Goal: Task Accomplishment & Management: Manage account settings

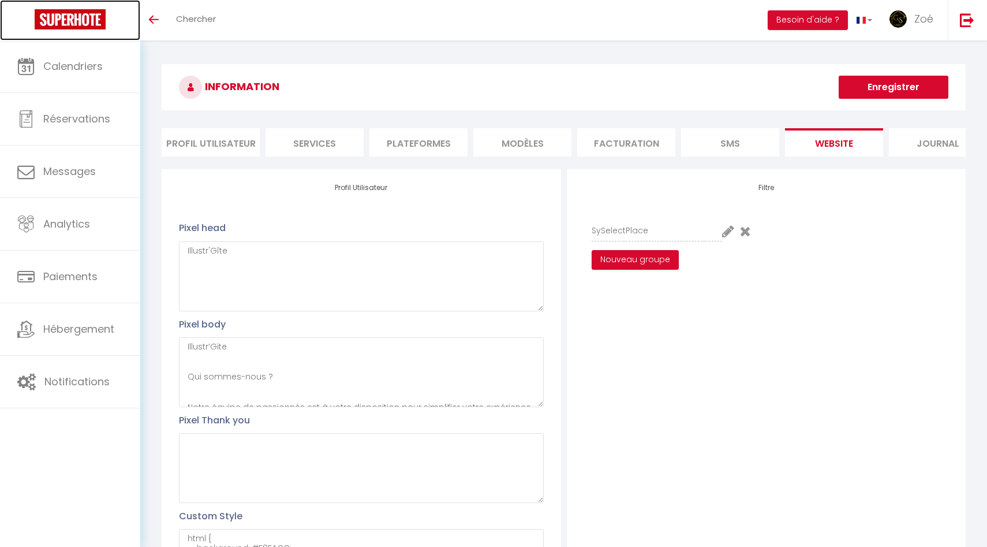
click at [70, 11] on img at bounding box center [70, 19] width 71 height 20
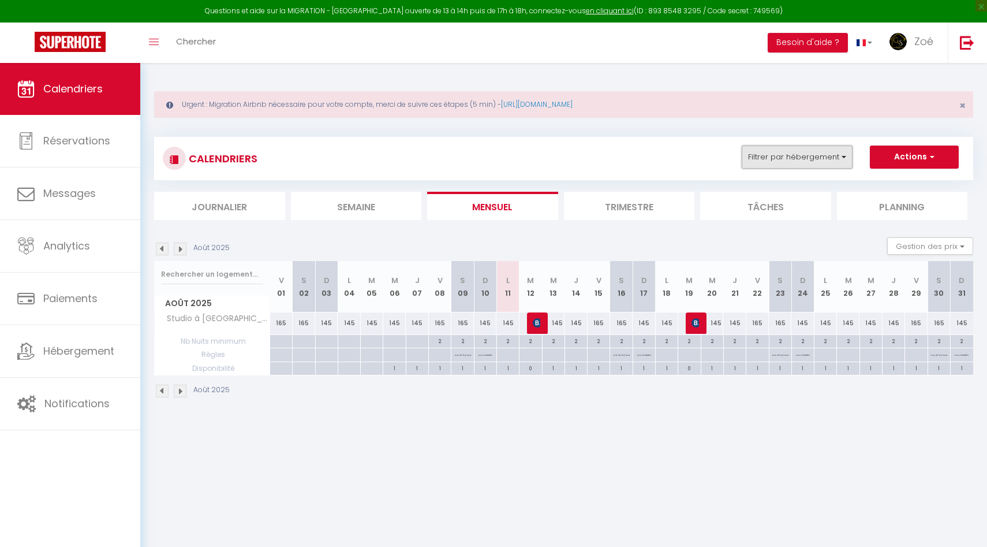
click at [826, 161] on button "Filtrer par hébergement" at bounding box center [797, 156] width 111 height 23
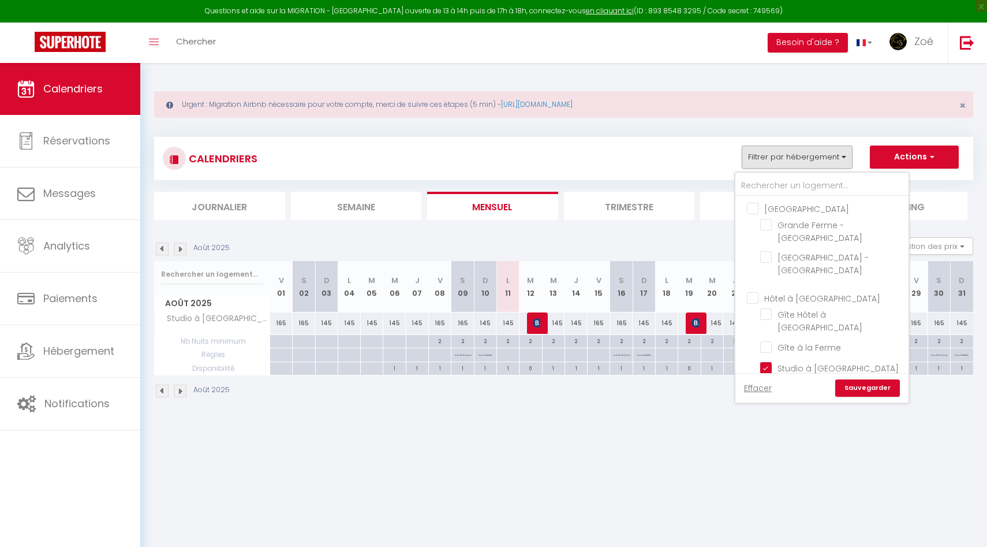
click at [750, 300] on input "Hôtel à [GEOGRAPHIC_DATA]" at bounding box center [833, 298] width 173 height 12
checkbox input "true"
checkbox input "false"
checkbox input "true"
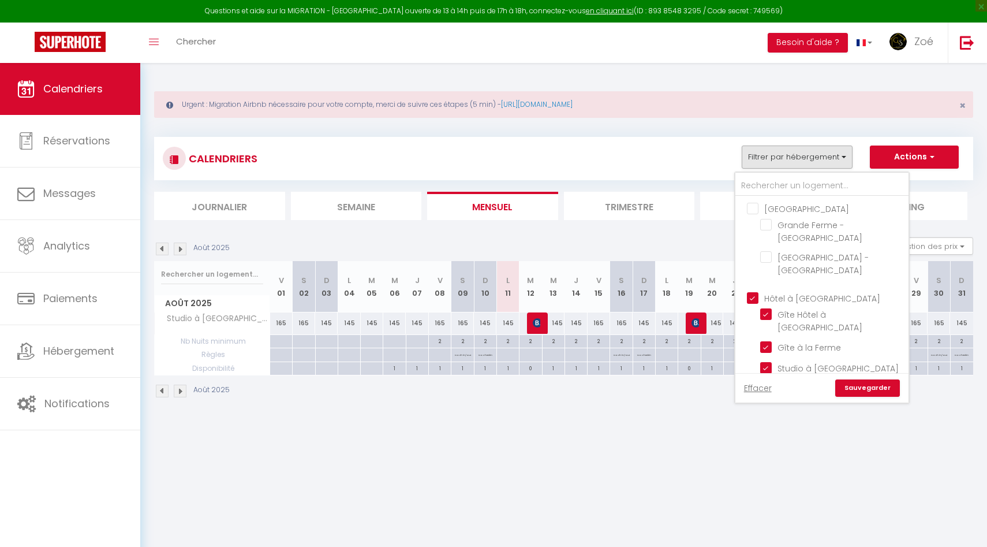
checkbox input "true"
checkbox input "false"
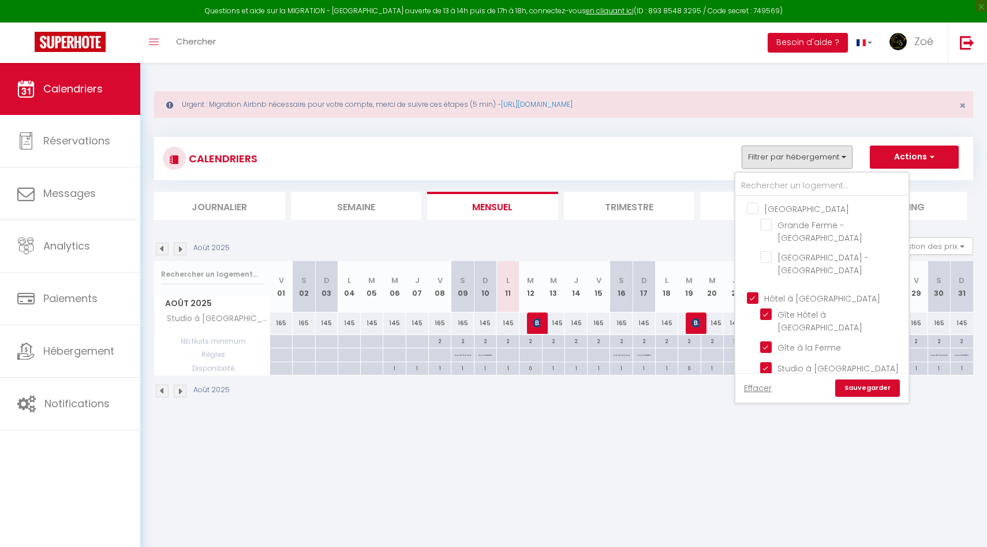
click at [752, 302] on input "Hôtel à [GEOGRAPHIC_DATA]" at bounding box center [833, 298] width 173 height 12
checkbox input "false"
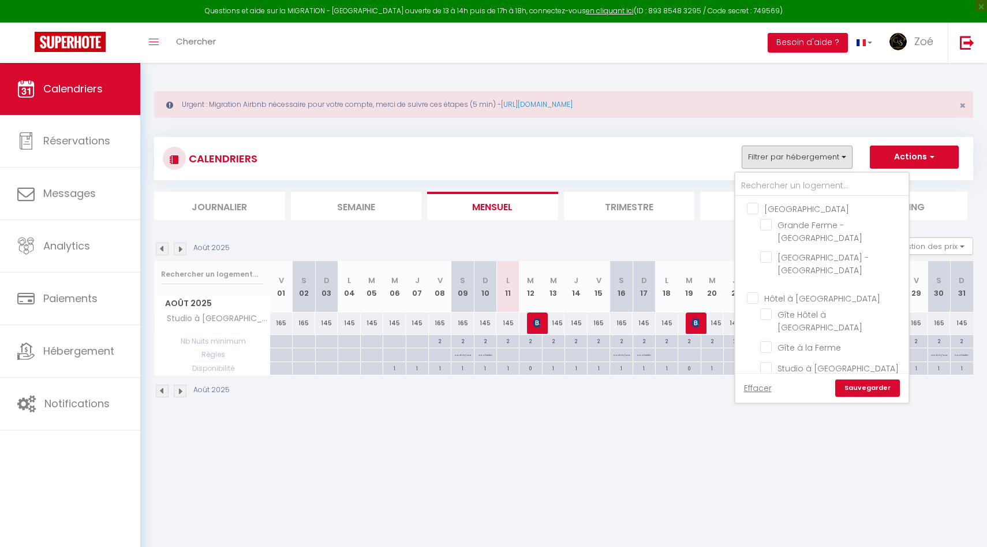
checkbox input "false"
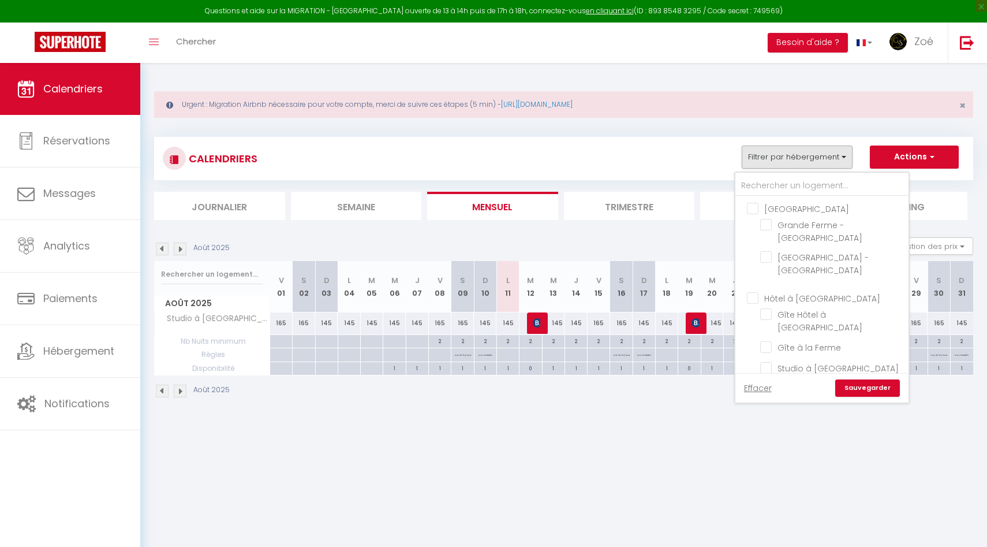
checkbox input "false"
click at [753, 298] on input "Hôtel à [GEOGRAPHIC_DATA]" at bounding box center [833, 298] width 173 height 12
checkbox input "true"
checkbox input "false"
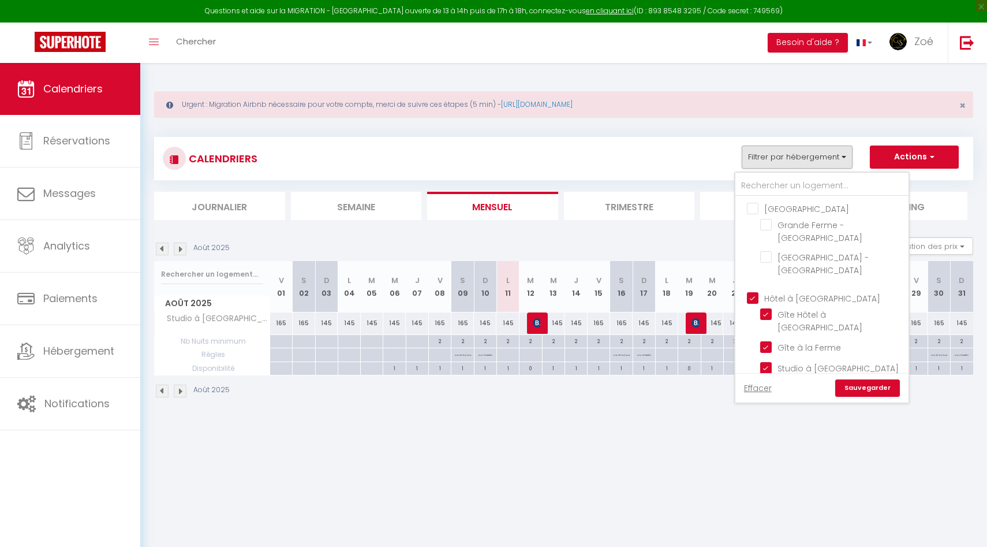
checkbox input "true"
checkbox input "false"
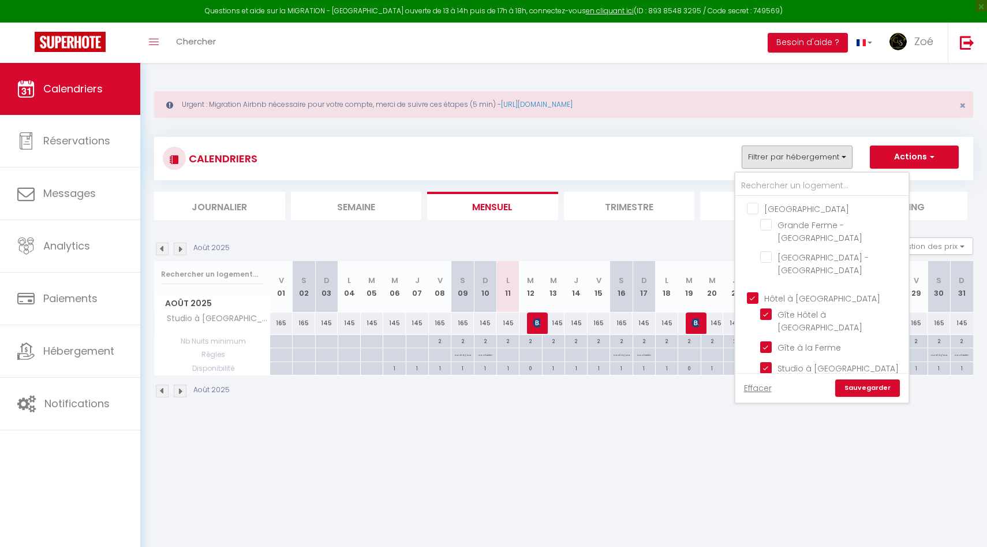
checkbox input "false"
click at [861, 388] on link "Sauvegarder" at bounding box center [867, 387] width 65 height 17
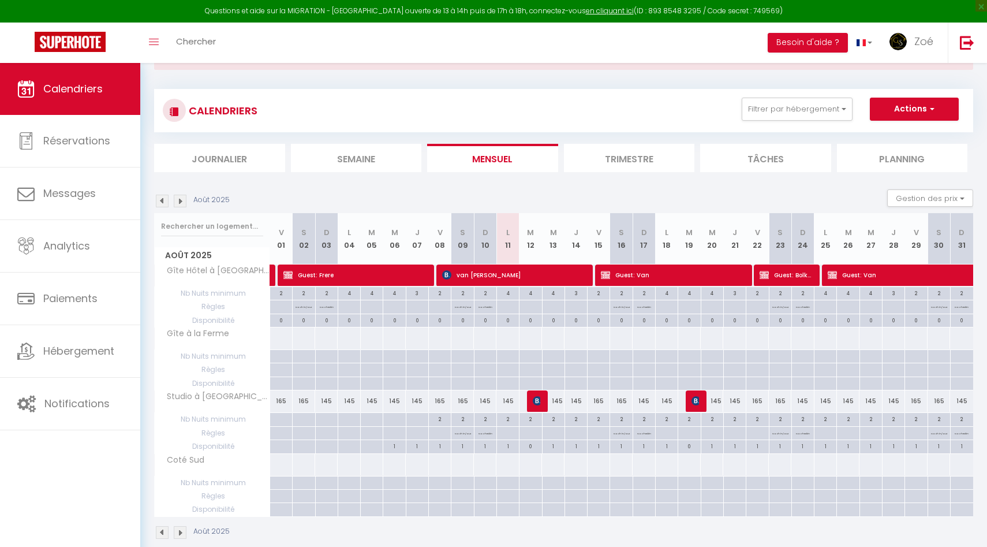
scroll to position [65, 0]
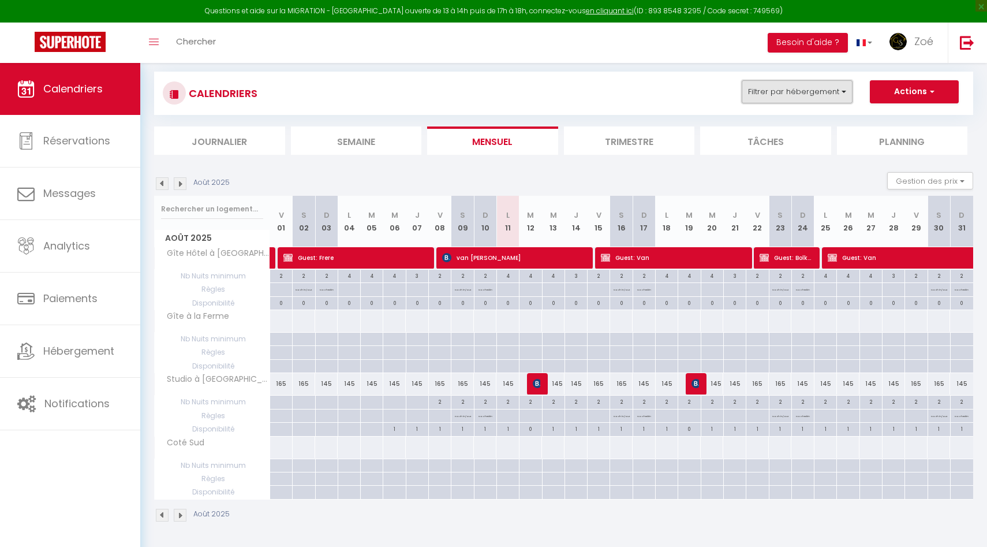
click at [807, 87] on button "Filtrer par hébergement" at bounding box center [797, 91] width 111 height 23
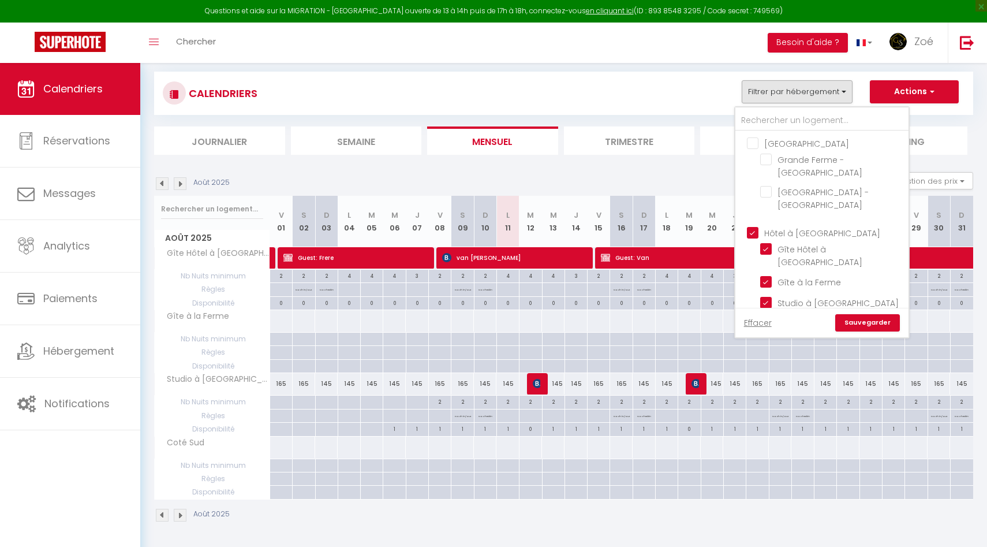
click at [754, 234] on input "Hôtel à [GEOGRAPHIC_DATA]" at bounding box center [833, 232] width 173 height 12
checkbox input "false"
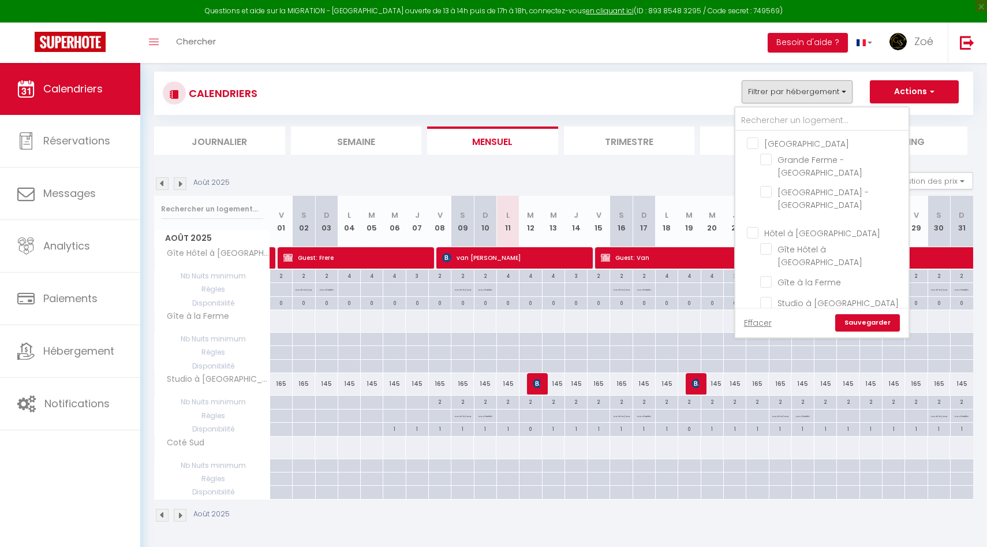
checkbox input "false"
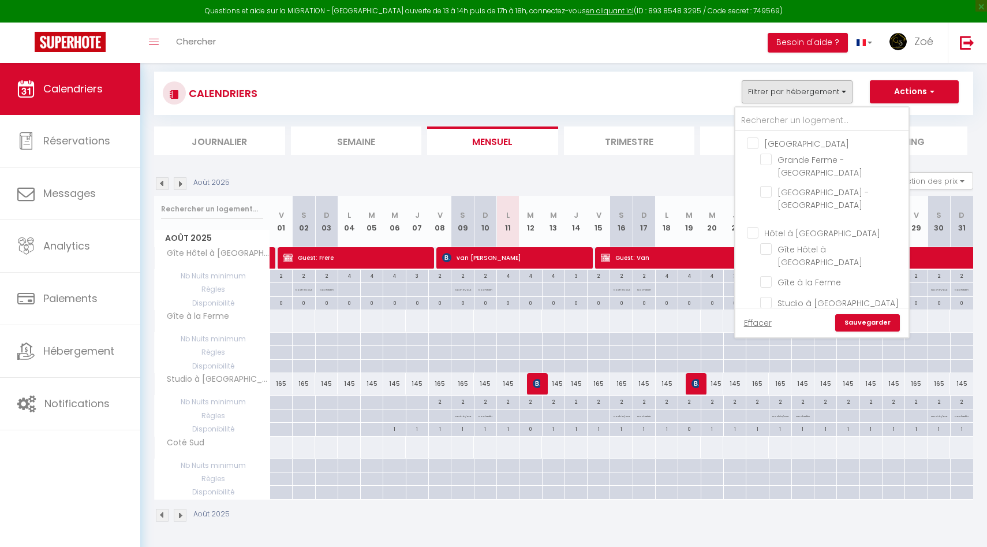
checkbox input "false"
click at [754, 283] on input "[PERSON_NAME]" at bounding box center [833, 289] width 173 height 12
checkbox input "true"
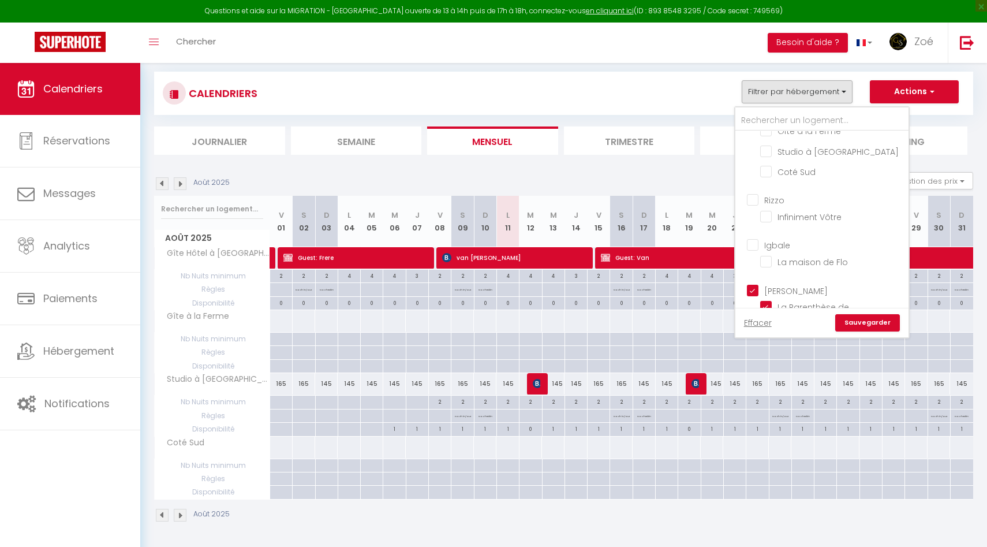
checkbox input "false"
checkbox input "true"
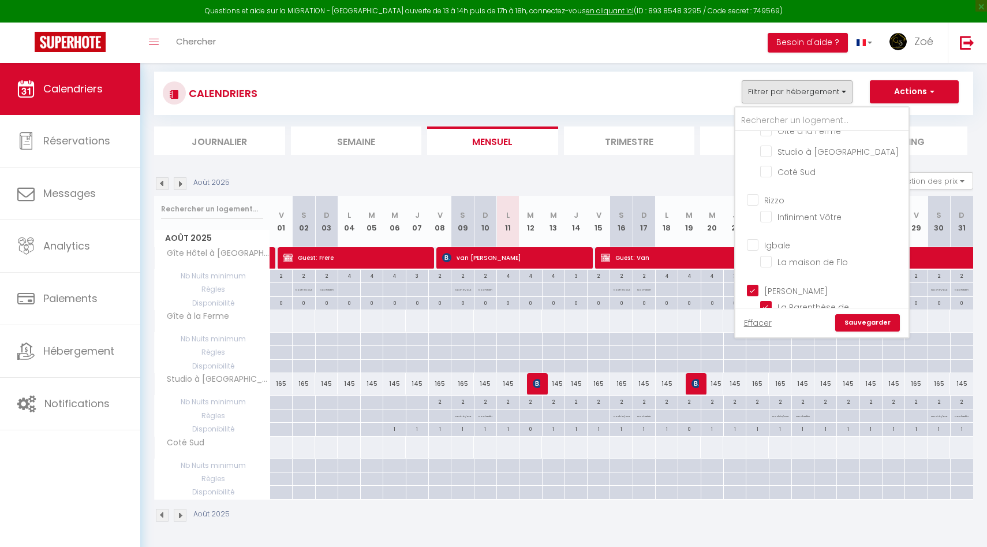
click at [854, 319] on link "Sauvegarder" at bounding box center [867, 322] width 65 height 17
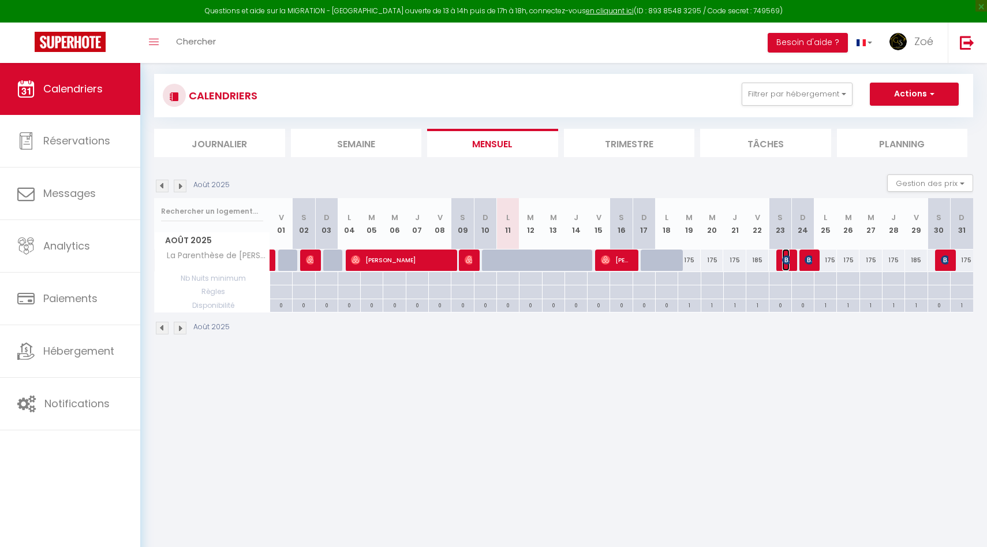
click at [787, 263] on img at bounding box center [786, 259] width 9 height 9
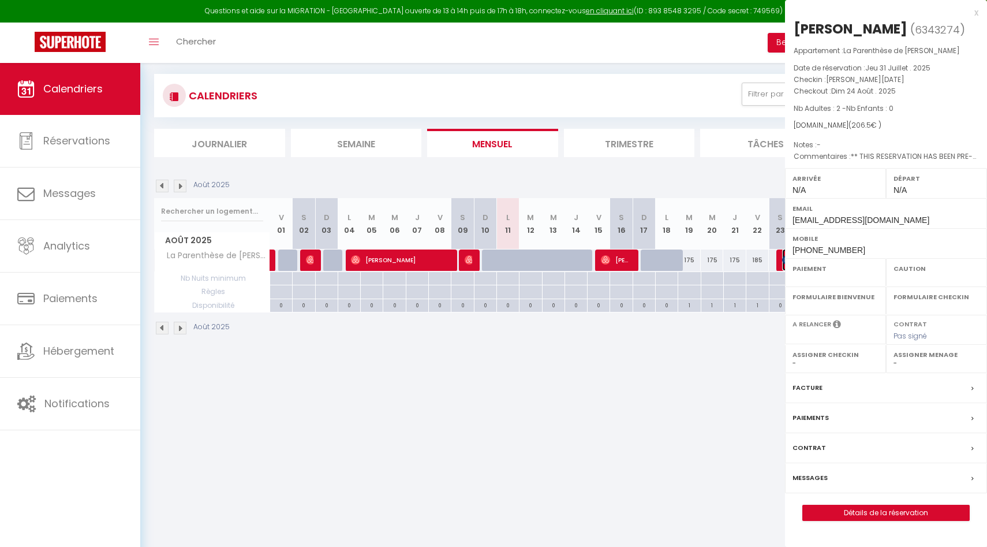
select select "OK"
select select "KO"
select select "0"
select select "1"
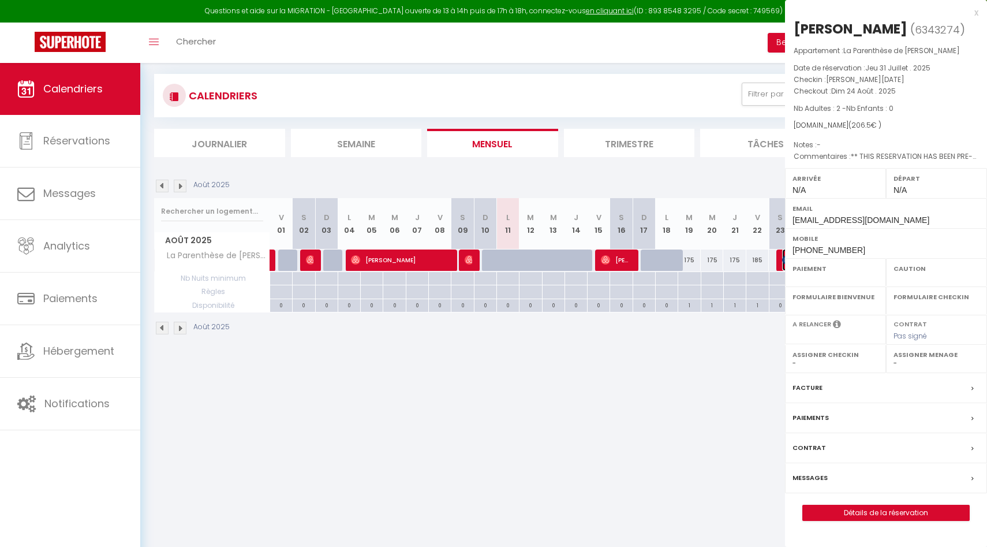
select select
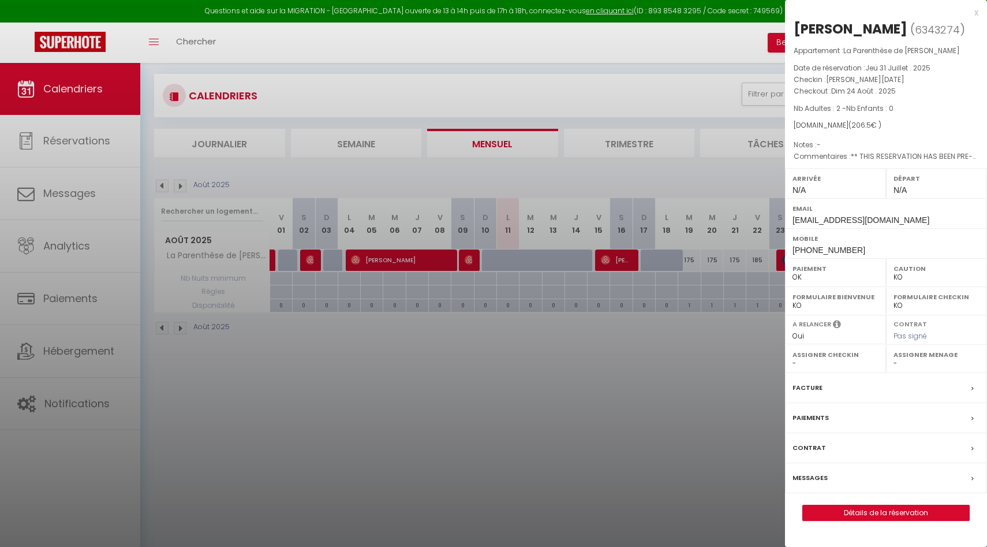
click at [742, 193] on div at bounding box center [493, 273] width 987 height 547
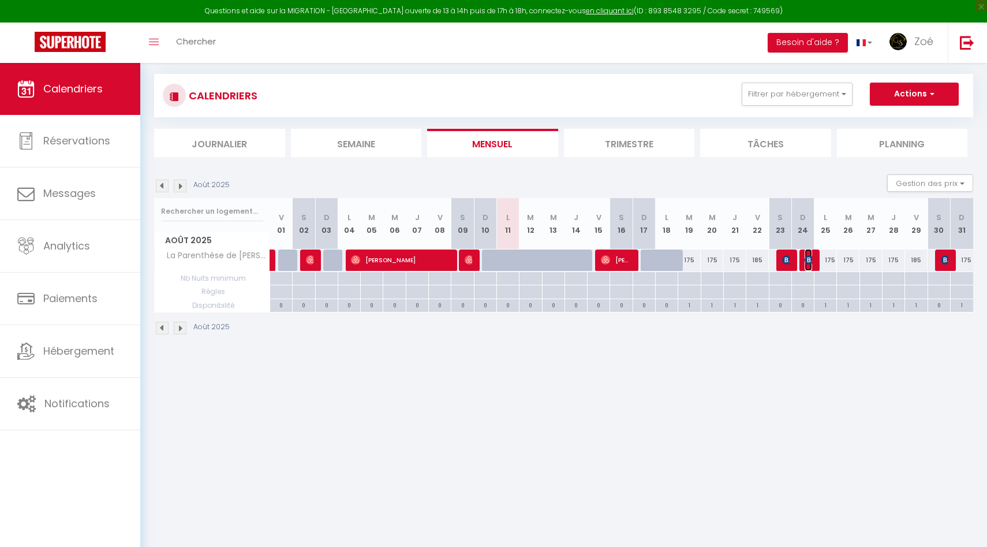
click at [807, 255] on img at bounding box center [809, 259] width 9 height 9
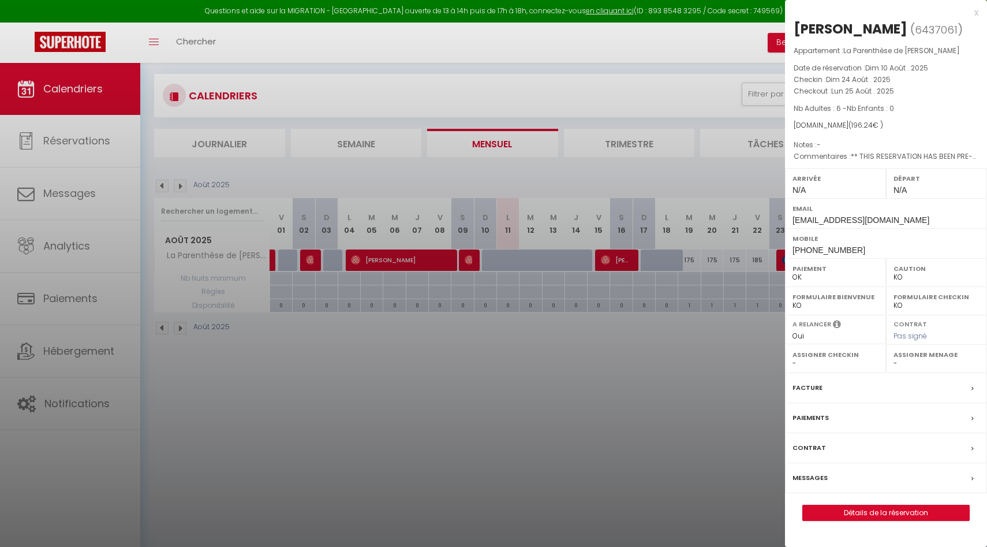
click at [736, 180] on div at bounding box center [493, 273] width 987 height 547
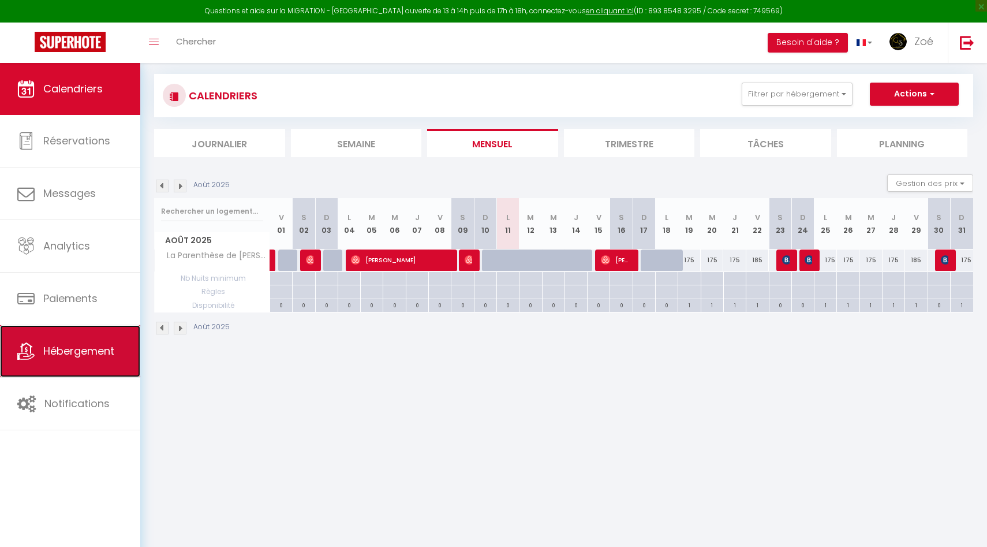
click at [121, 335] on link "Hébergement" at bounding box center [70, 351] width 140 height 52
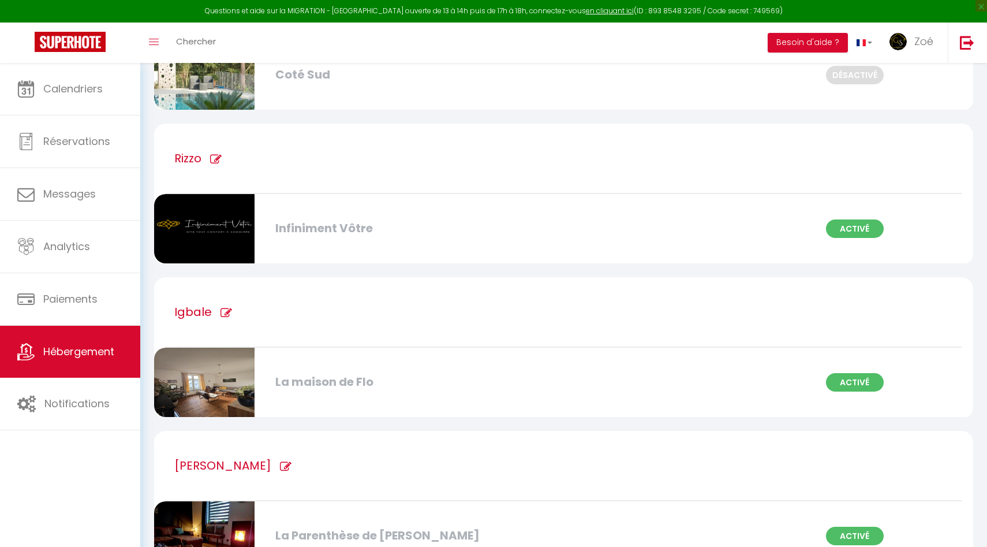
scroll to position [714, 0]
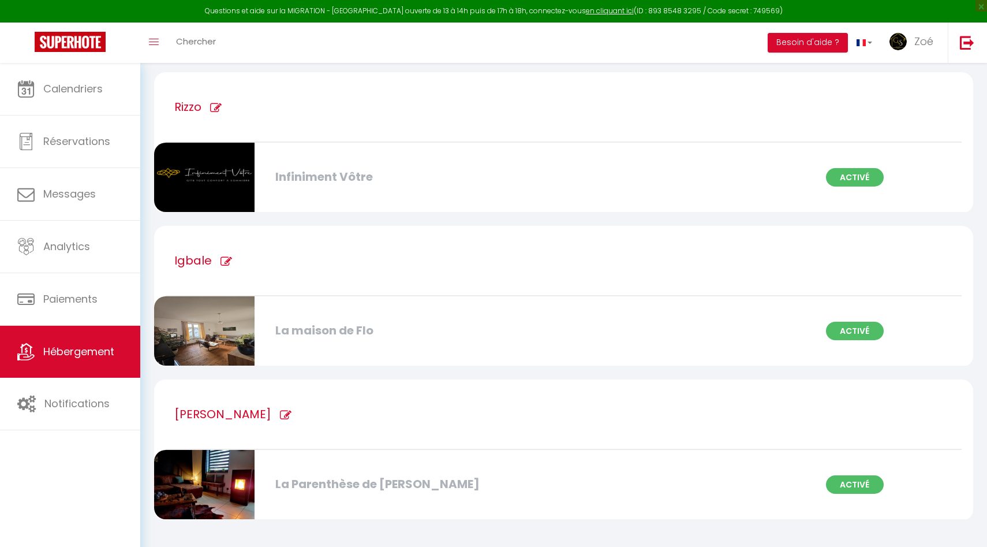
click at [353, 485] on div "La Parenthèse de [PERSON_NAME]" at bounding box center [401, 484] width 263 height 18
select select "3"
select select "2"
select select "1"
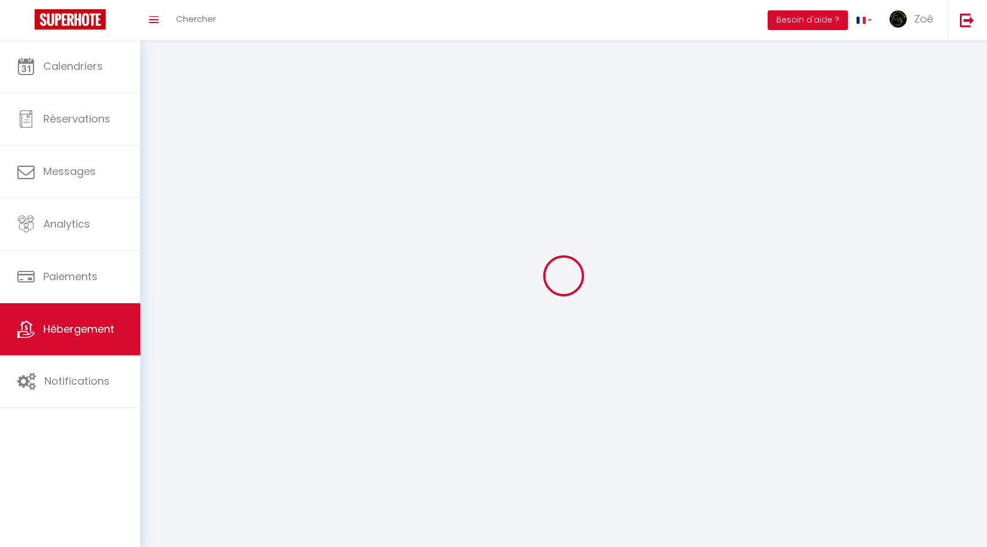
select select
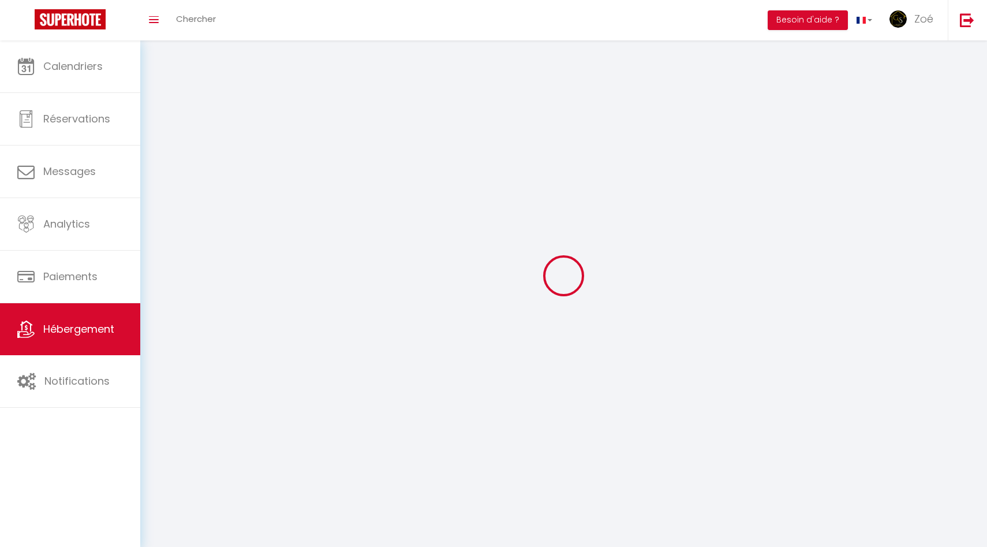
select select
checkbox input "false"
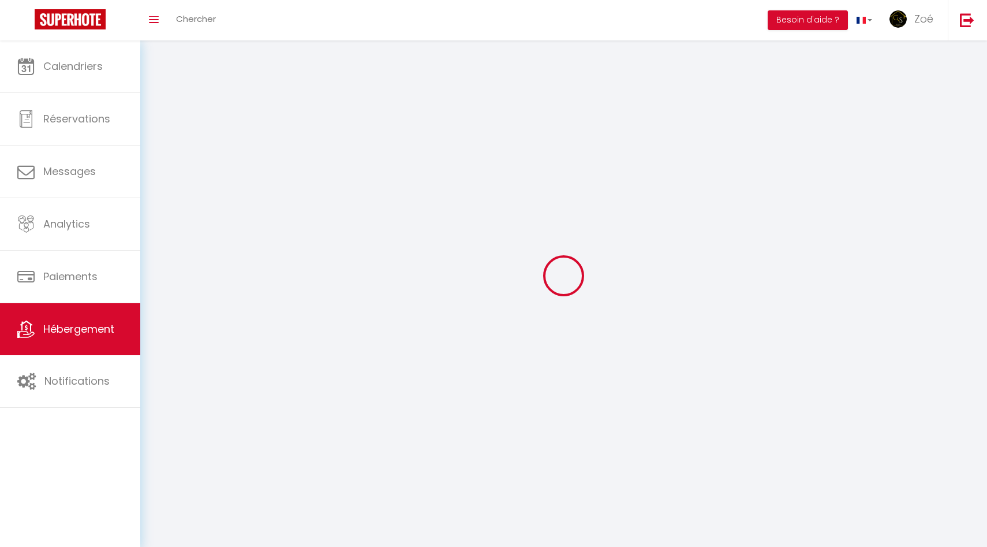
select select
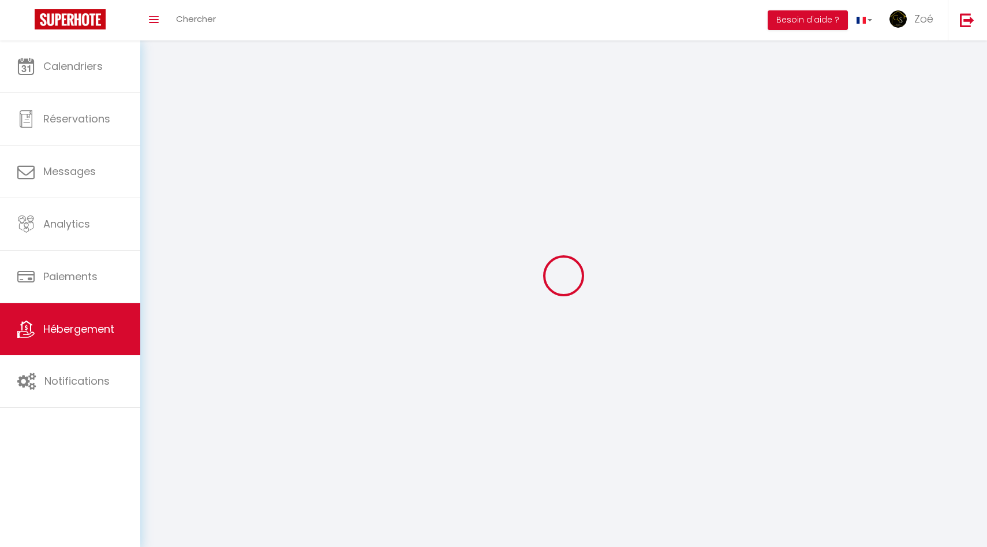
select select
checkbox input "false"
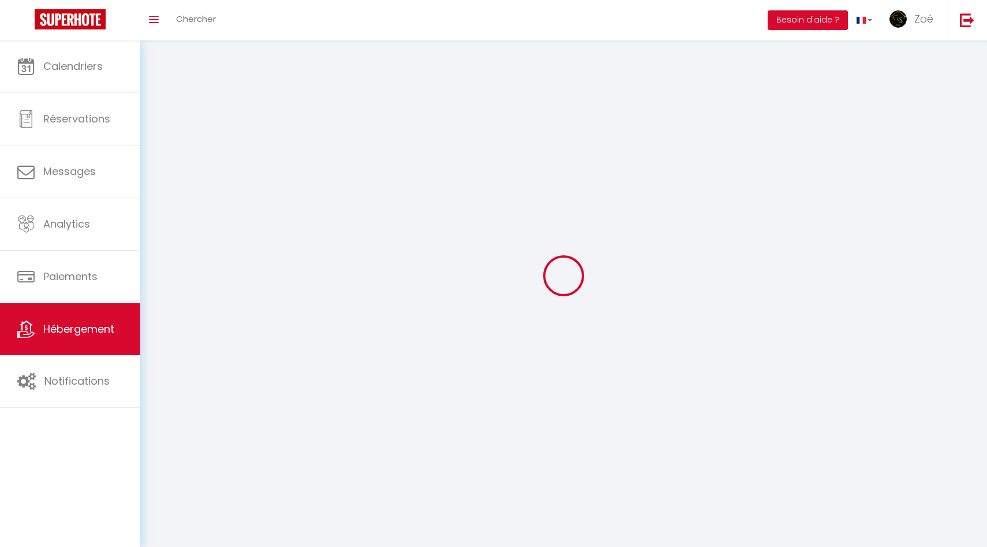
checkbox input "false"
select select
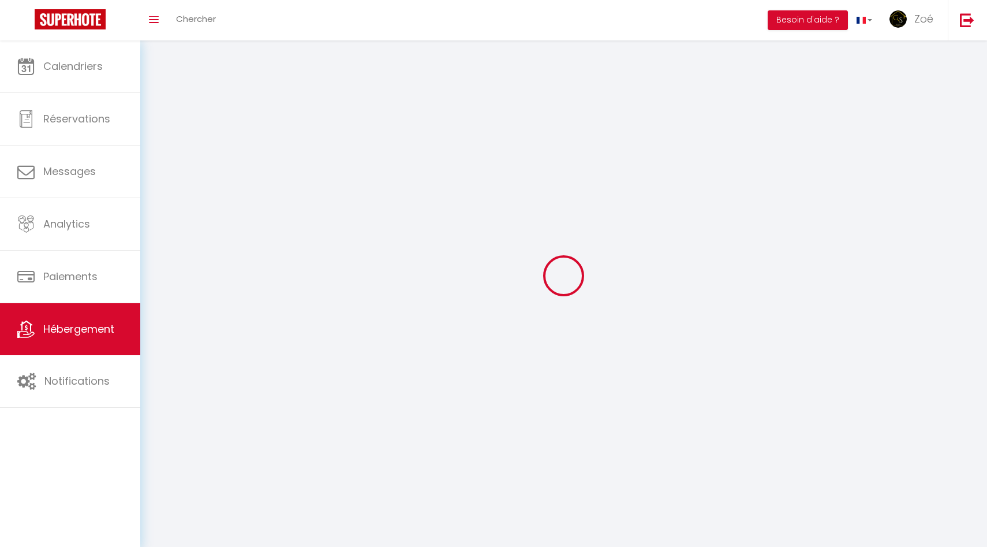
select select
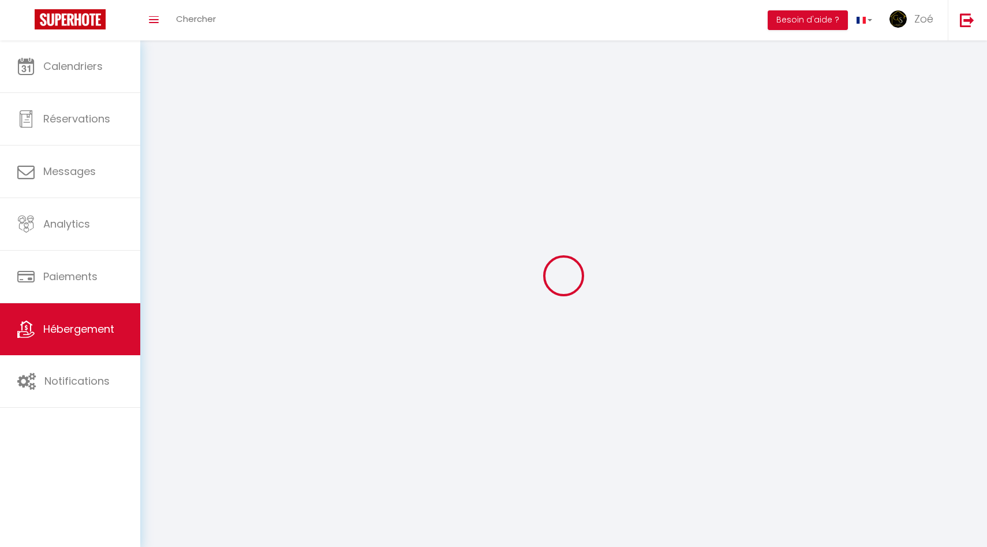
select select
checkbox input "false"
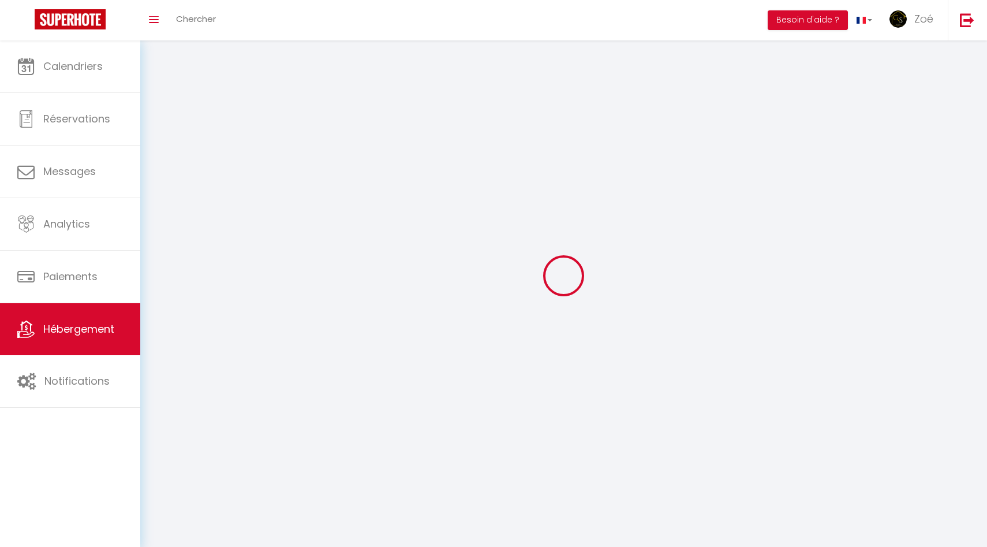
checkbox input "false"
select select
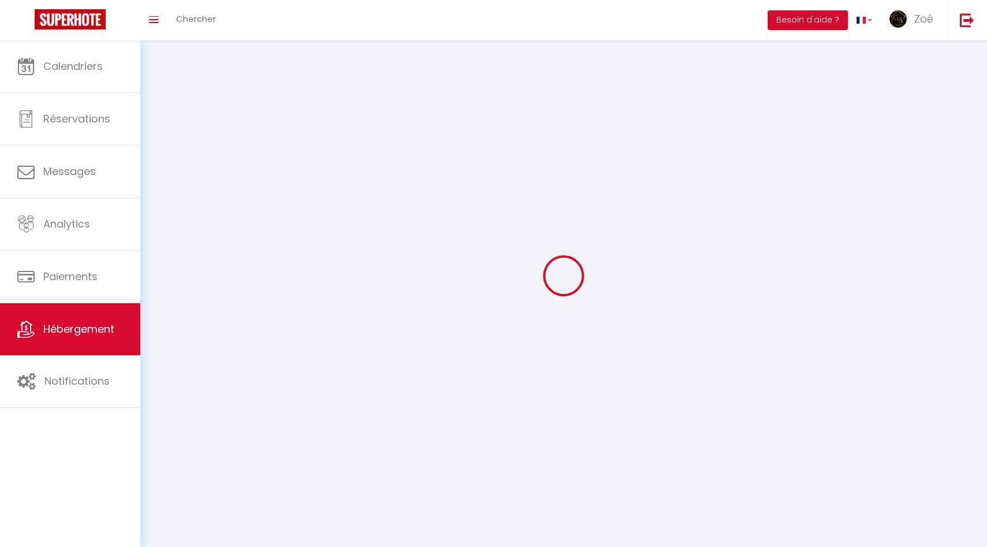
select select
checkbox input "false"
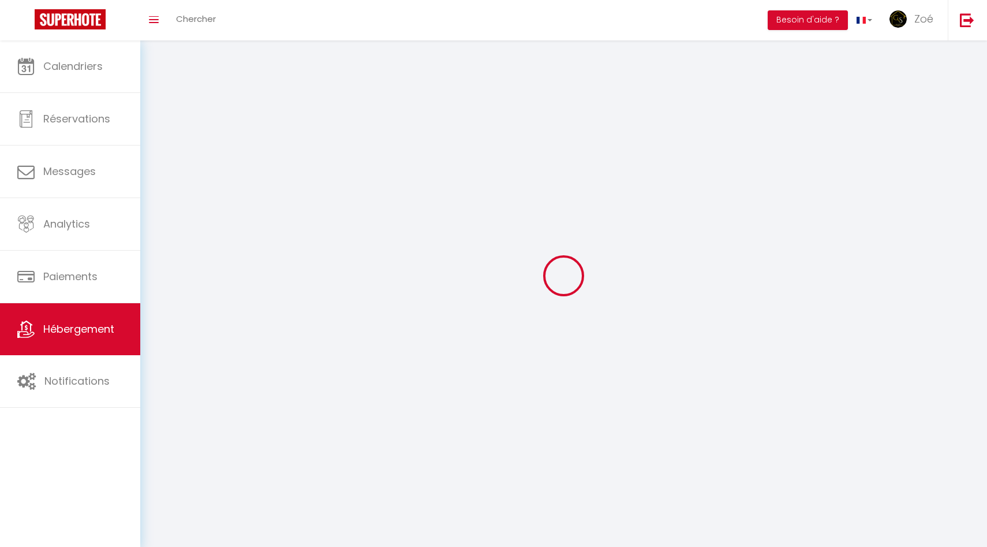
checkbox input "false"
select select
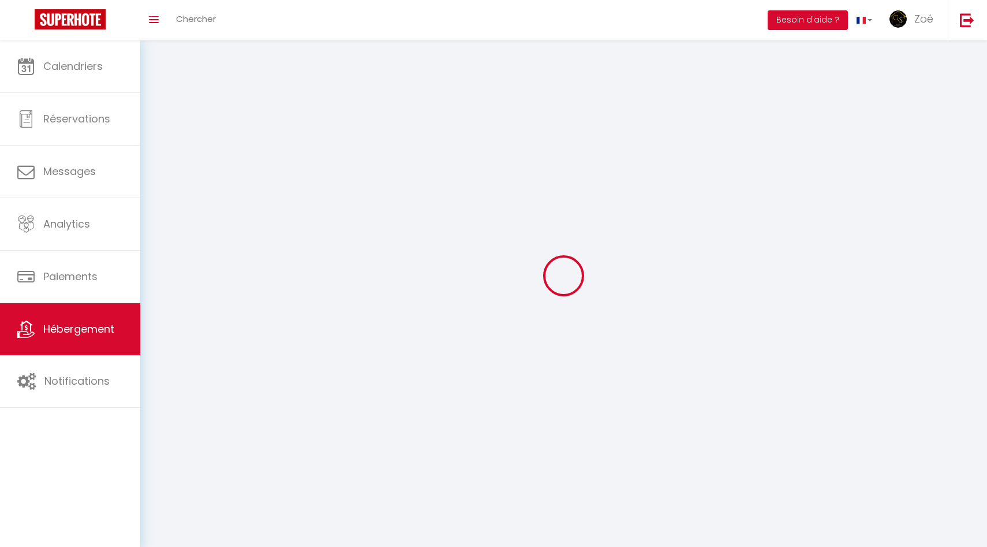
select select
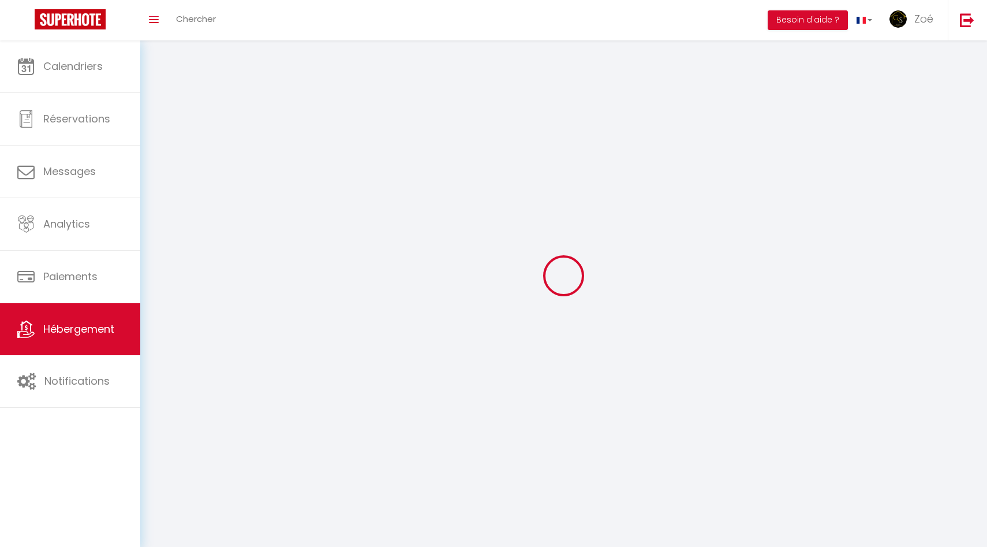
checkbox input "false"
select select
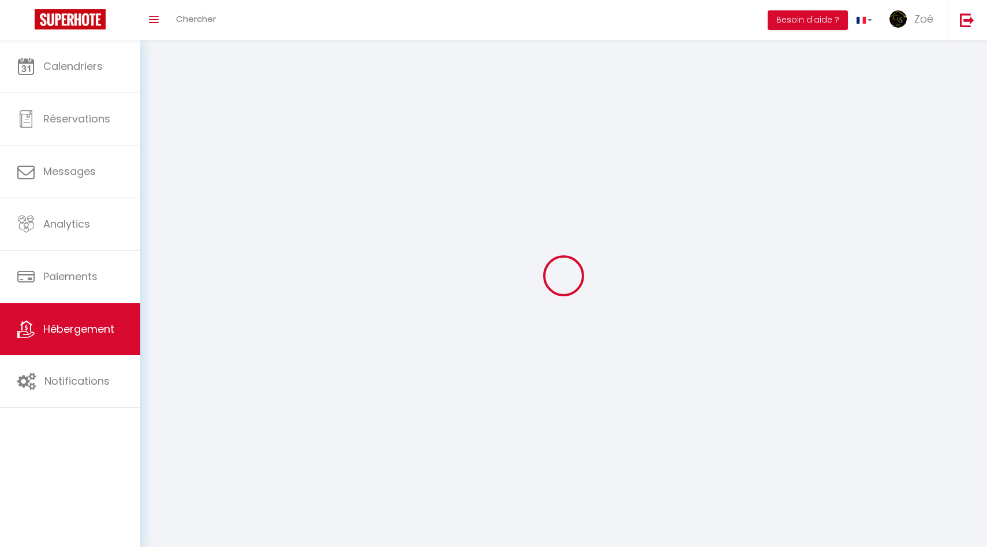
select select
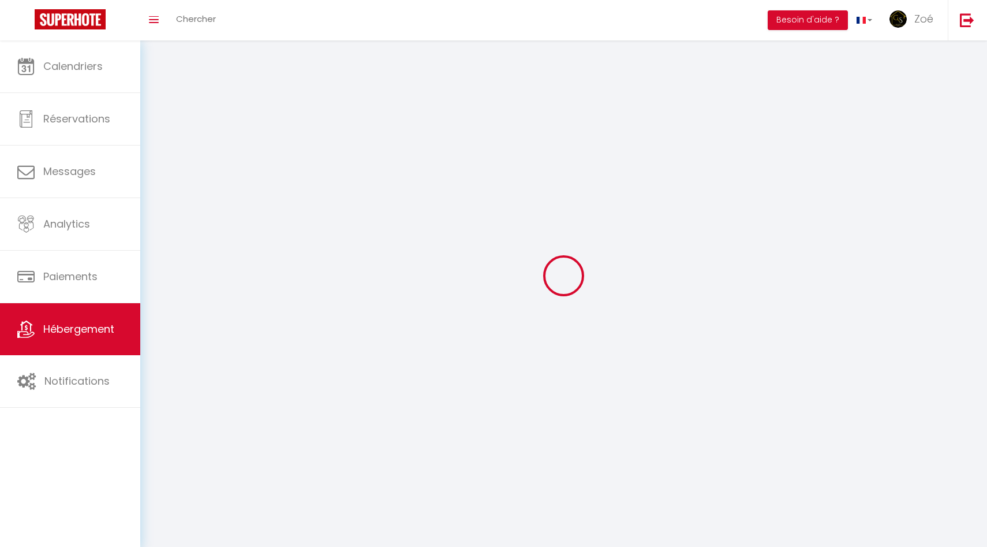
select select
checkbox input "false"
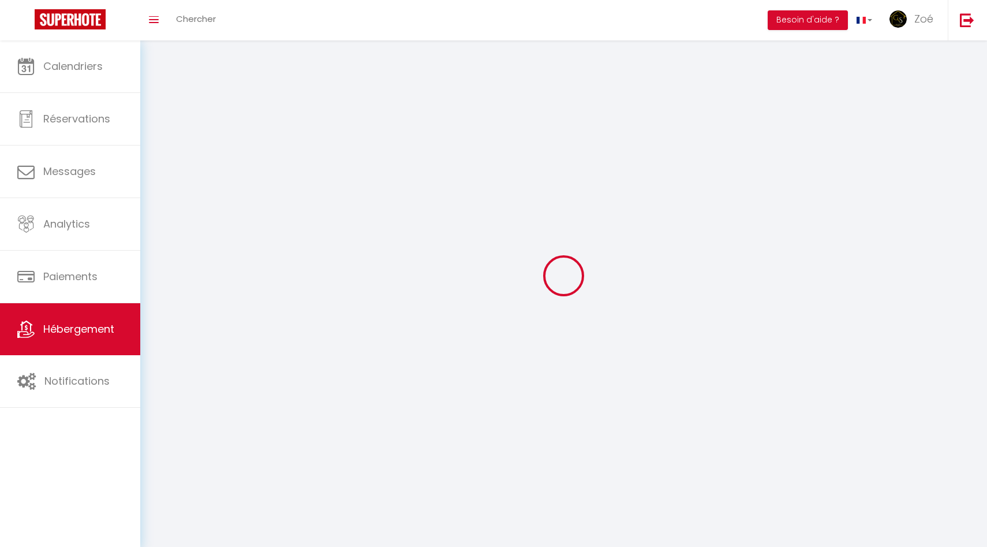
select select
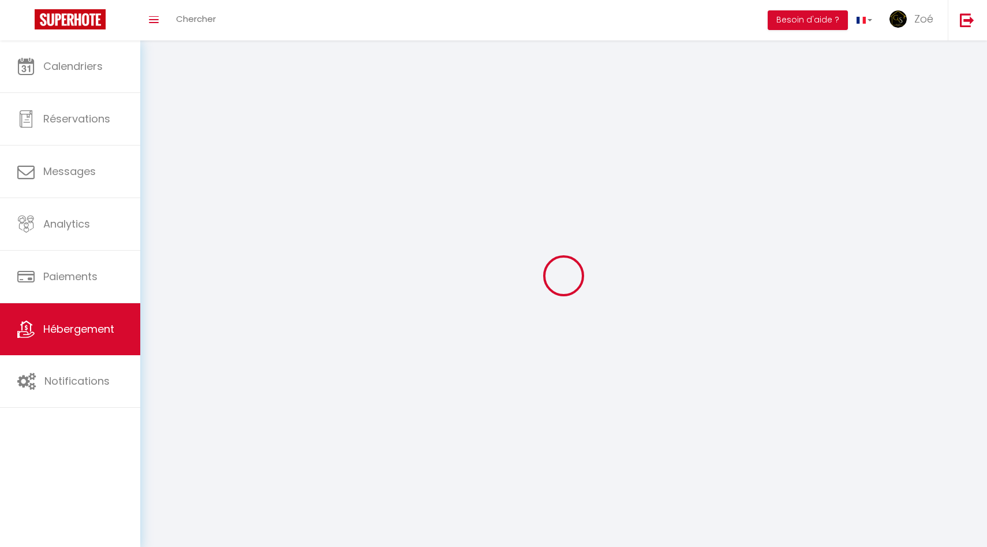
select select
checkbox input "false"
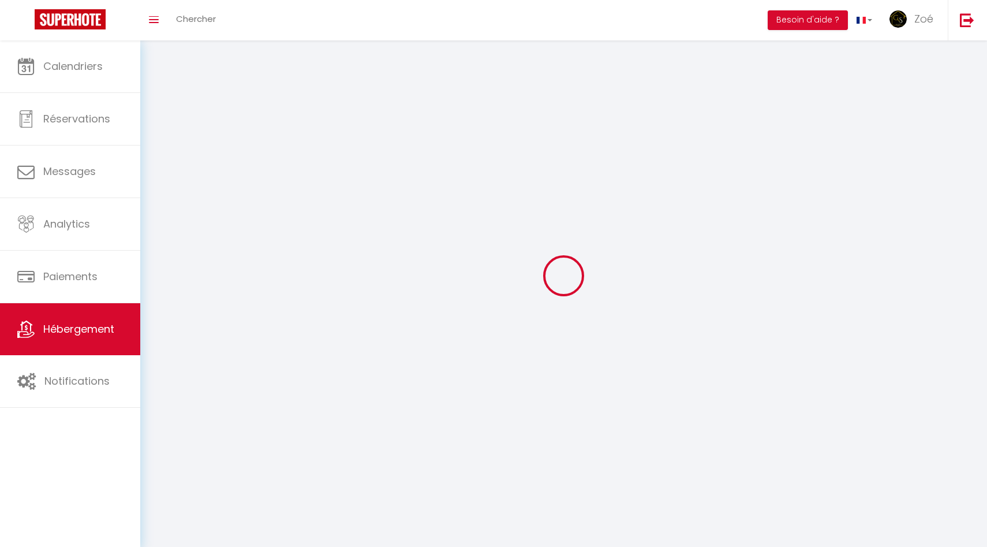
checkbox input "false"
select select
select select "28"
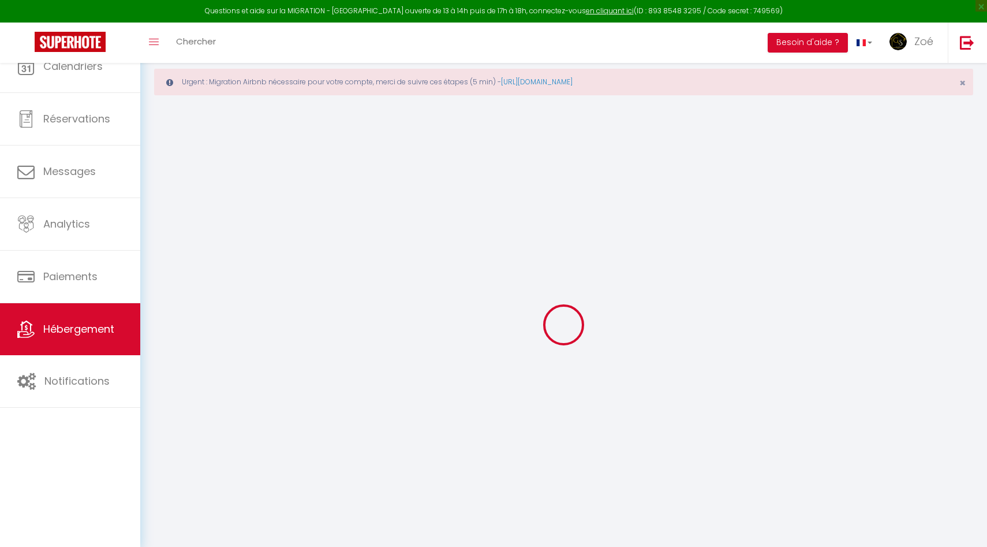
select select
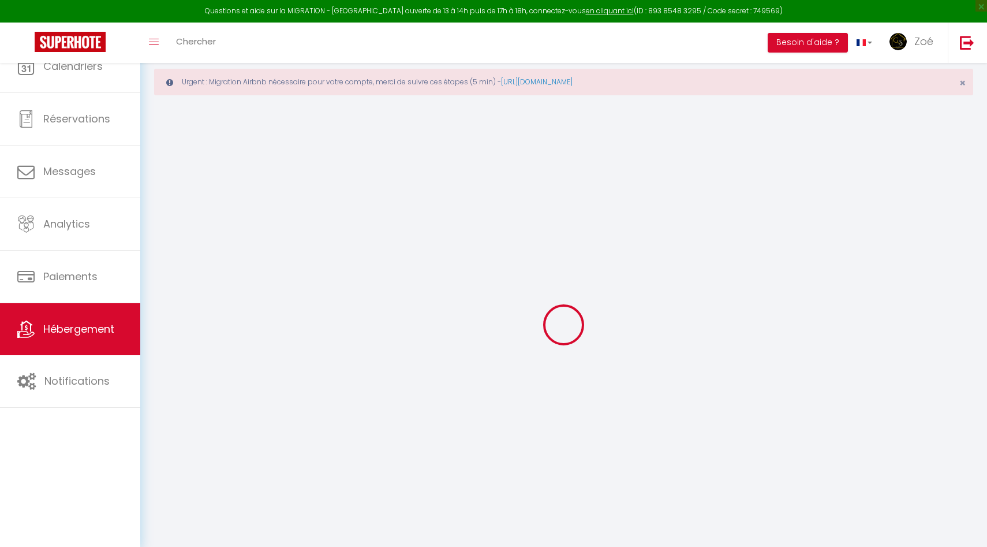
select select
checkbox input "false"
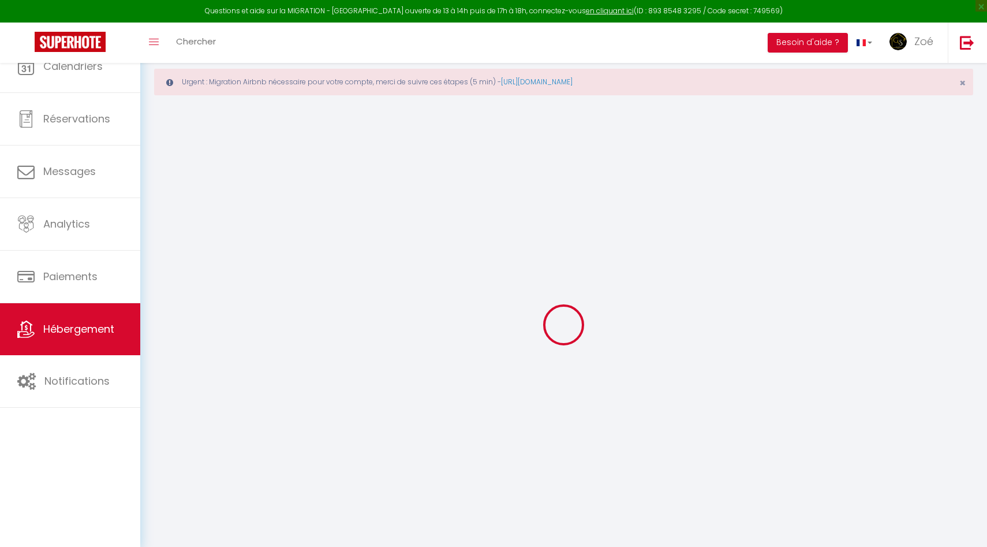
select select
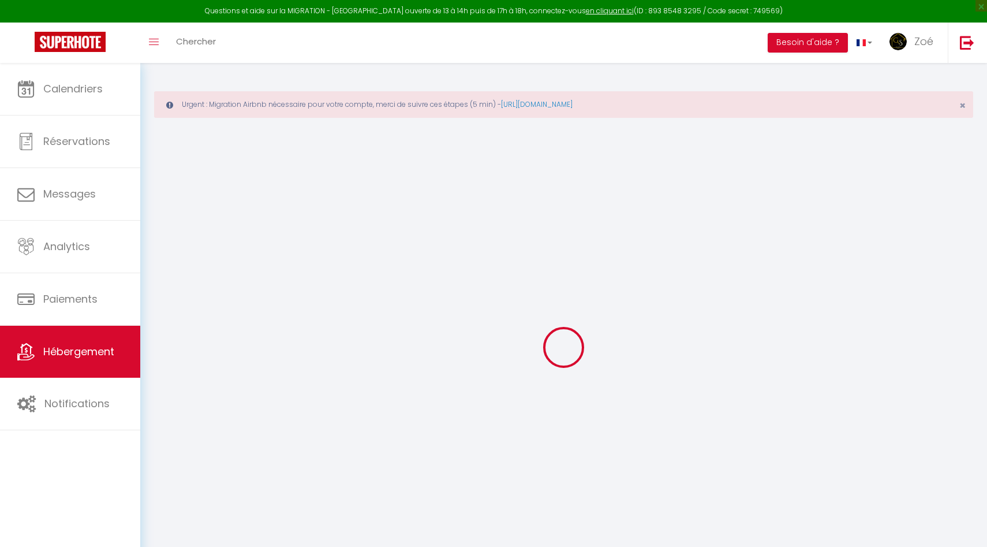
select select
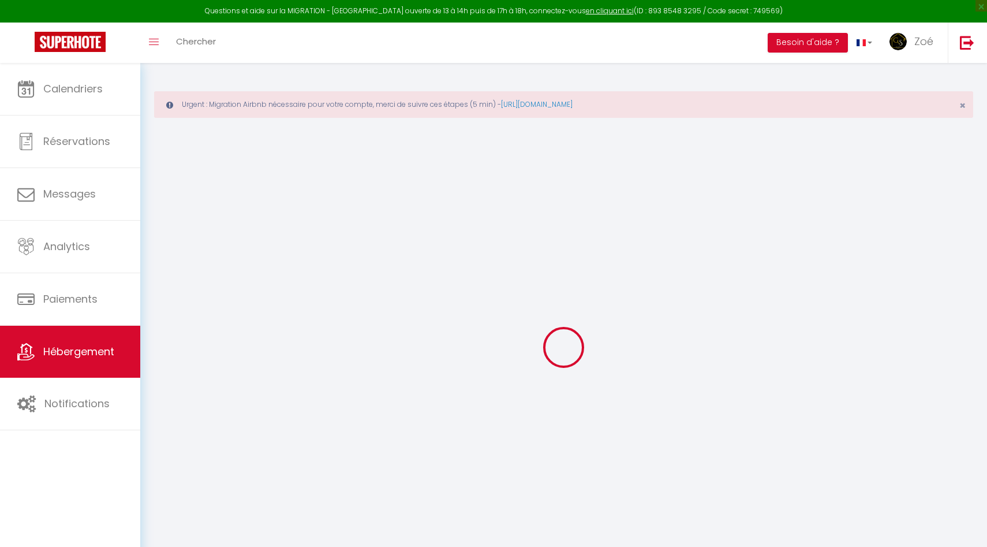
select select
checkbox input "false"
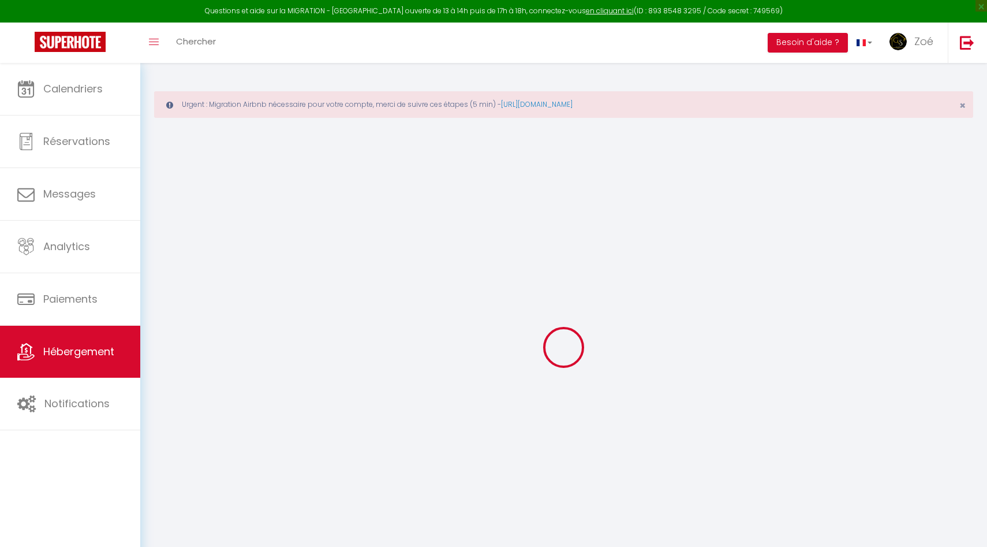
select select
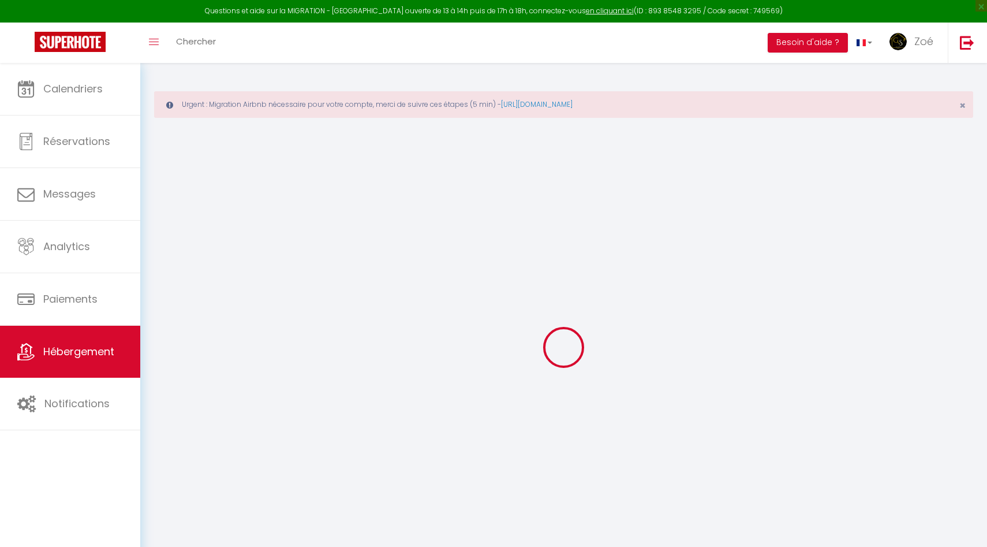
select select
checkbox input "false"
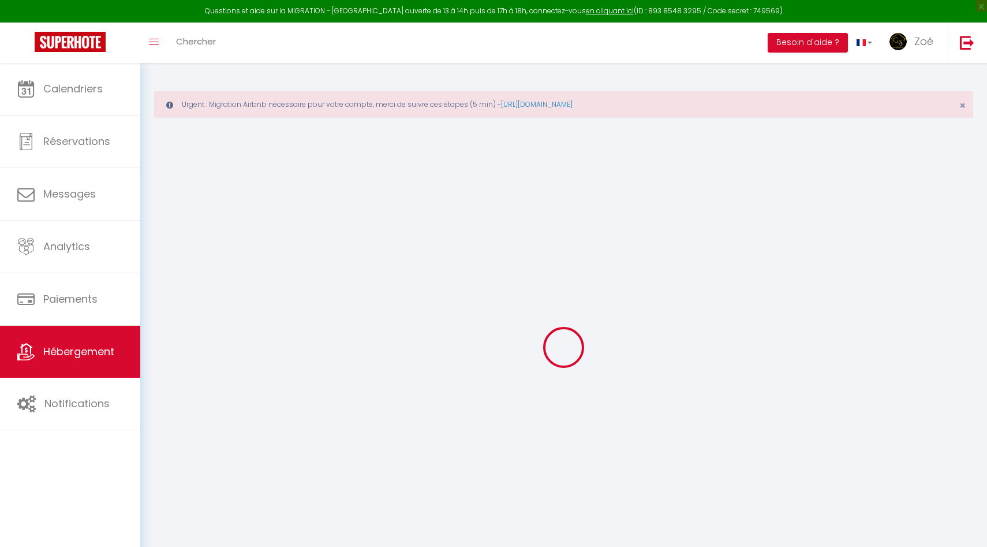
checkbox input "false"
select select
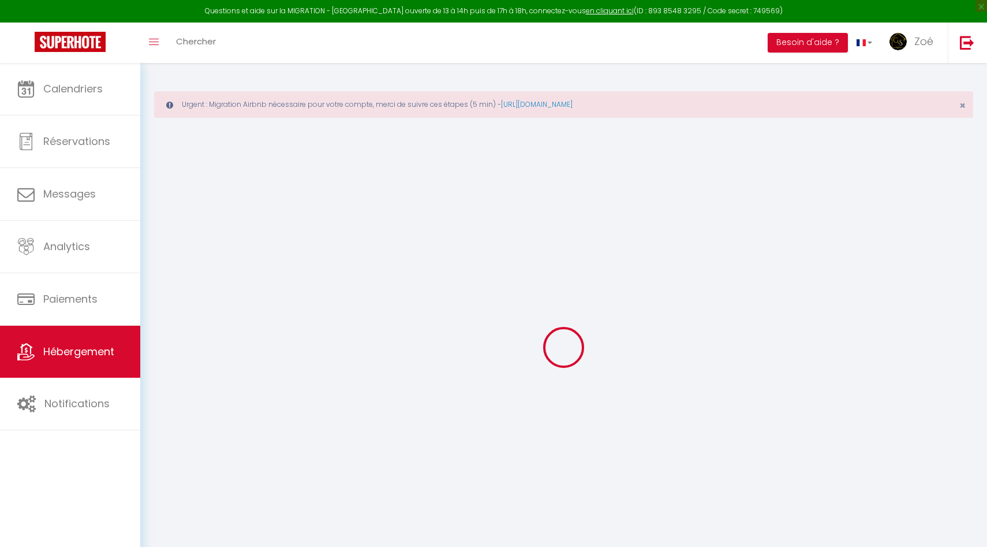
select select
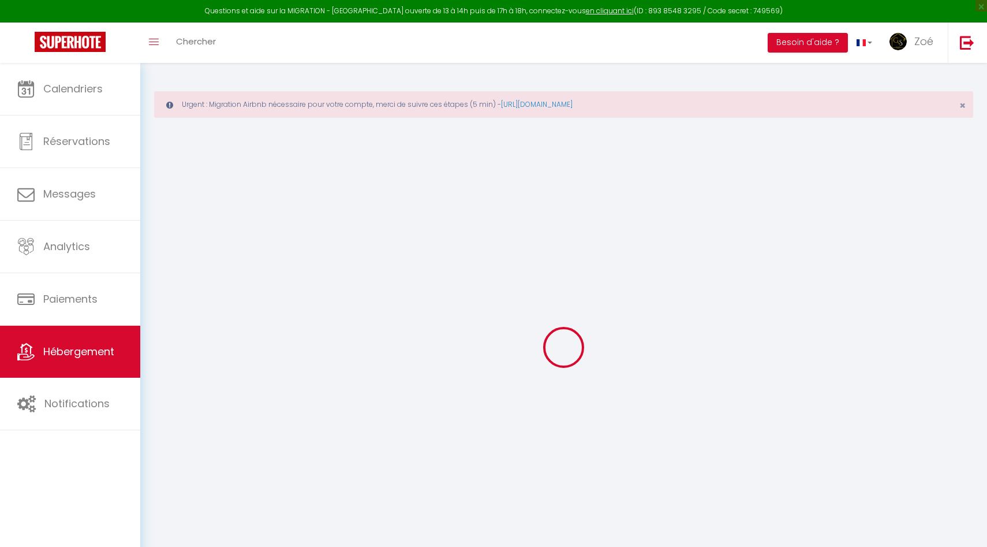
checkbox input "false"
select select
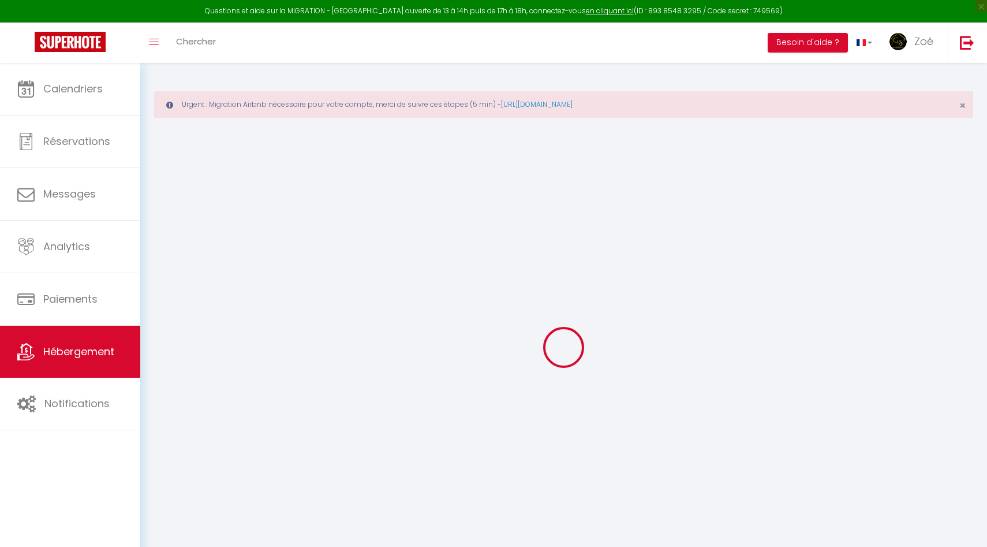
select select
type input "La Parenthèse de [PERSON_NAME]"
type input "[PERSON_NAME]"
type input "Verrier"
type input "Rue Mionvaux 1/A3"
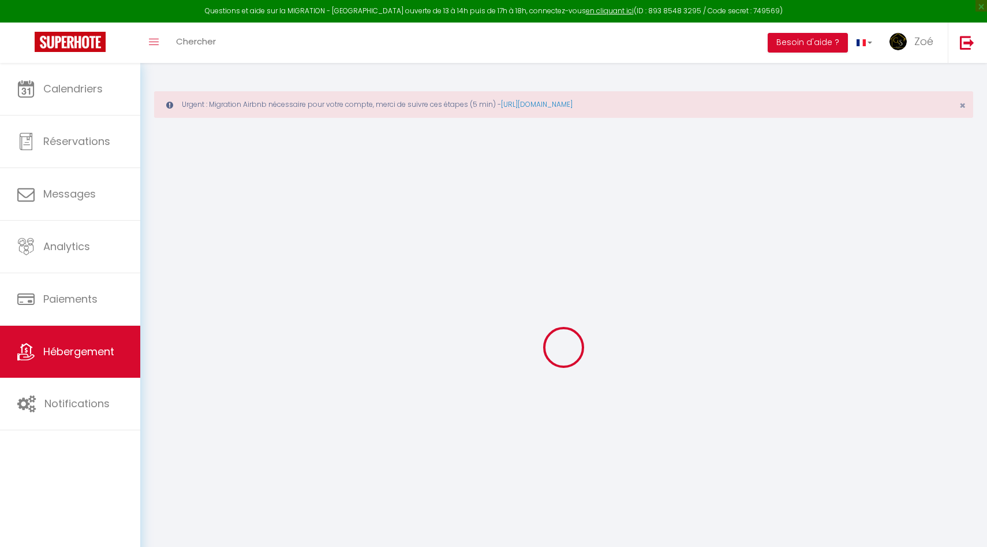
type input "6900"
type input "Marloie"
select select "6"
select select "3"
type input "150"
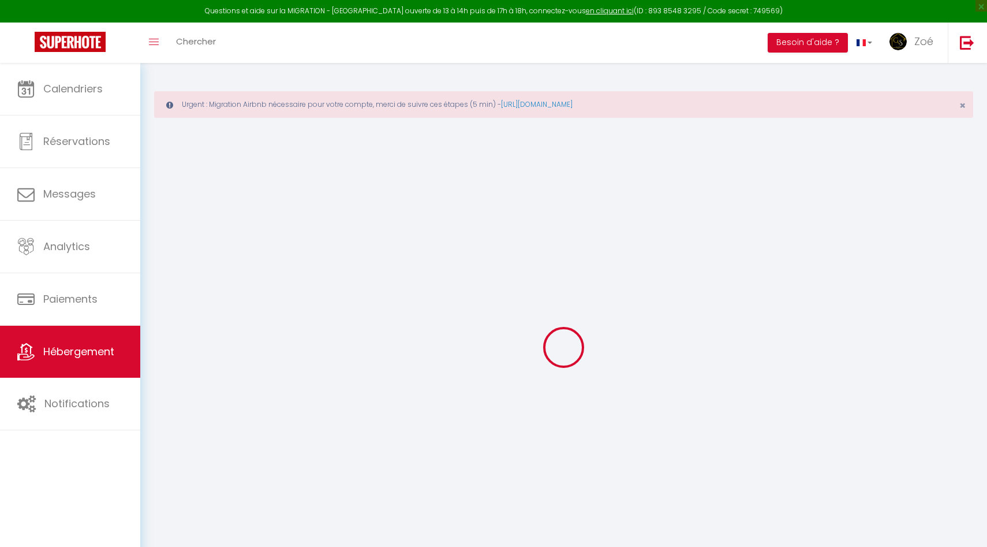
type input "40"
select select
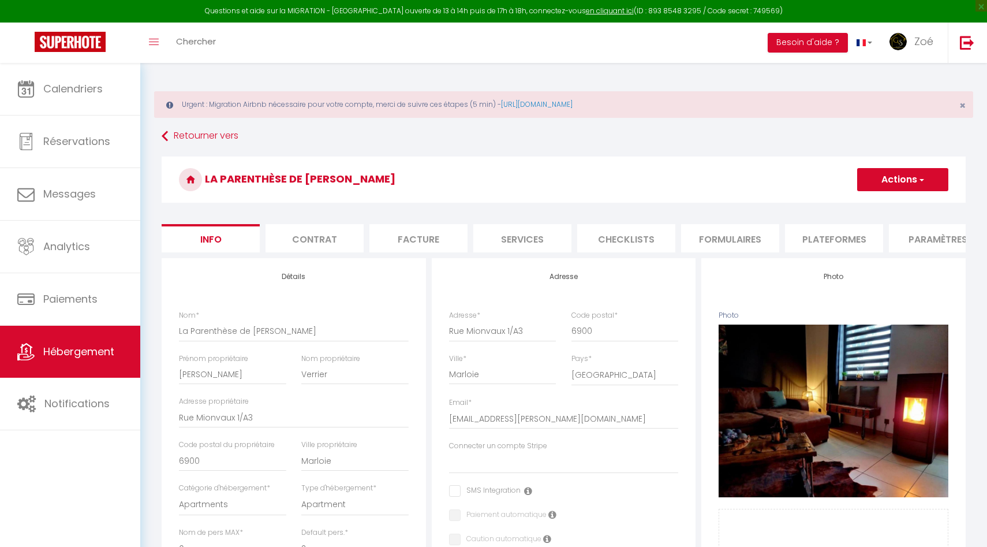
click at [824, 244] on li "Plateformes" at bounding box center [834, 238] width 98 height 28
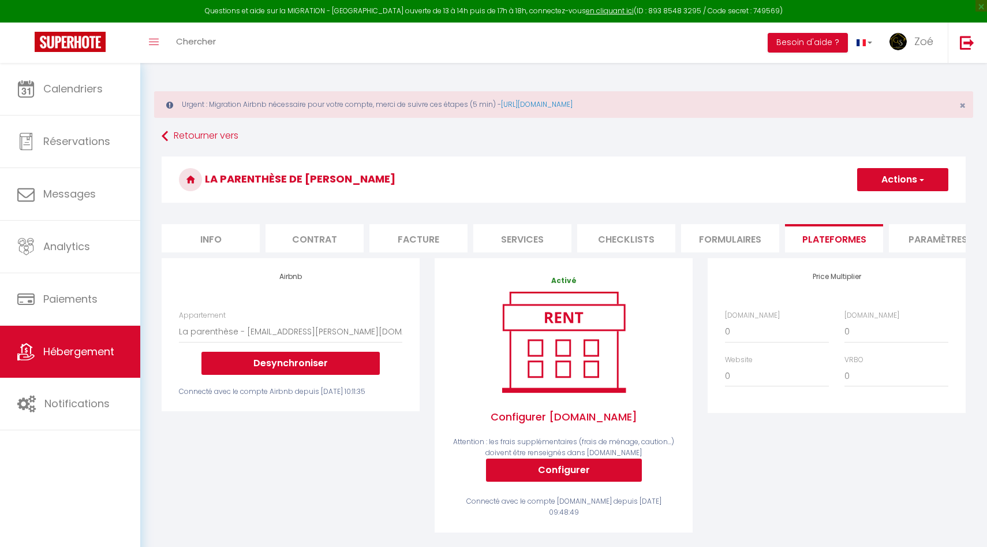
click at [226, 237] on li "Info" at bounding box center [211, 238] width 98 height 28
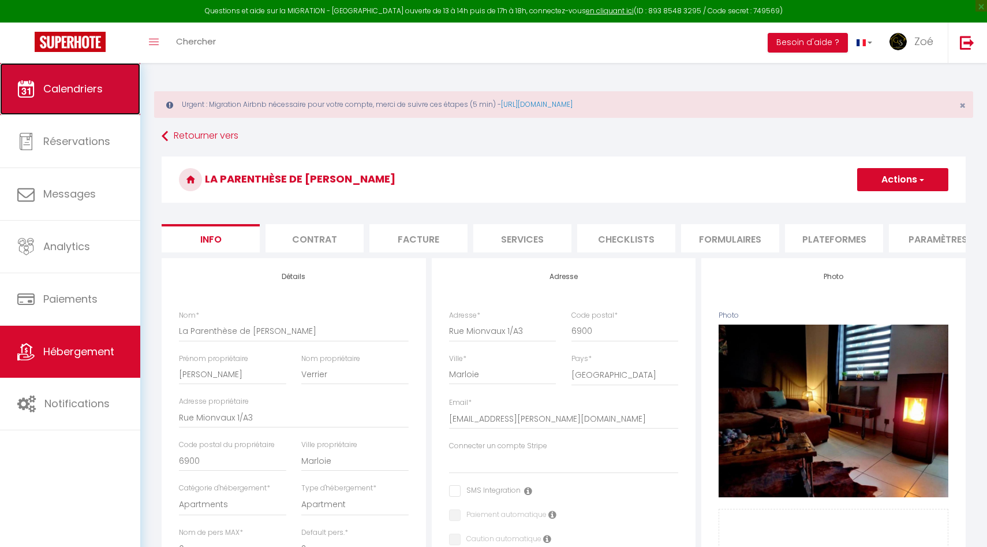
click at [74, 94] on span "Calendriers" at bounding box center [72, 88] width 59 height 14
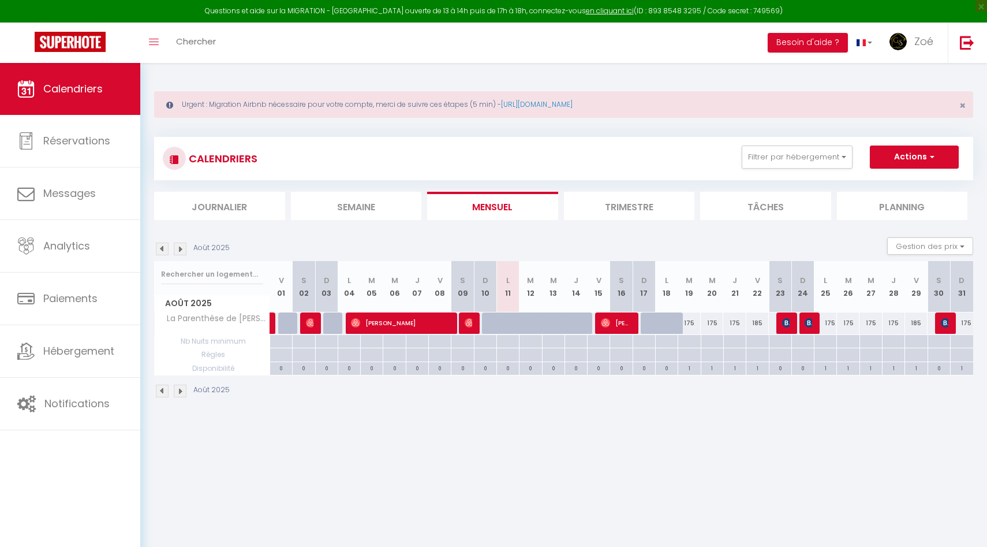
click at [181, 391] on img at bounding box center [180, 391] width 13 height 13
